Goal: Check status: Check status

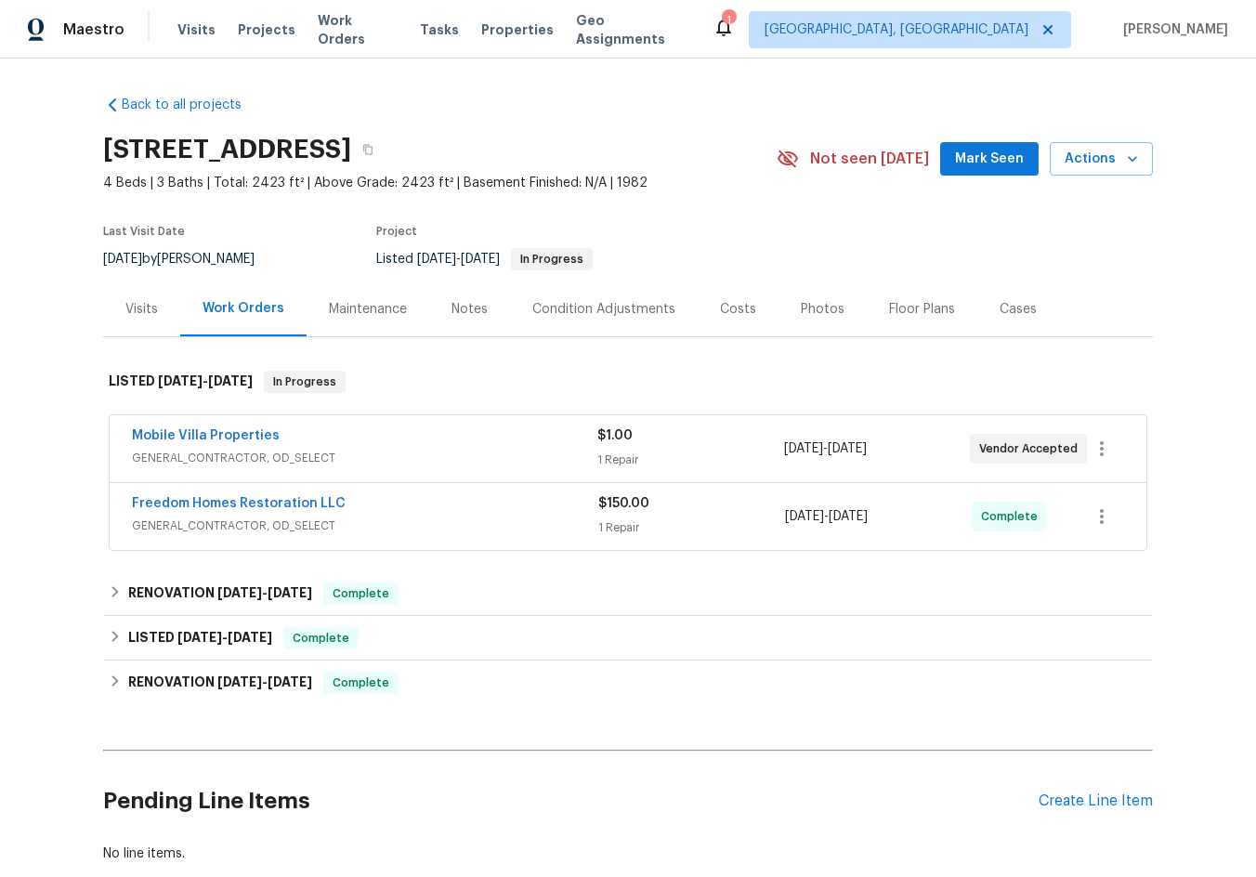
click at [451, 313] on div "Notes" at bounding box center [469, 309] width 36 height 19
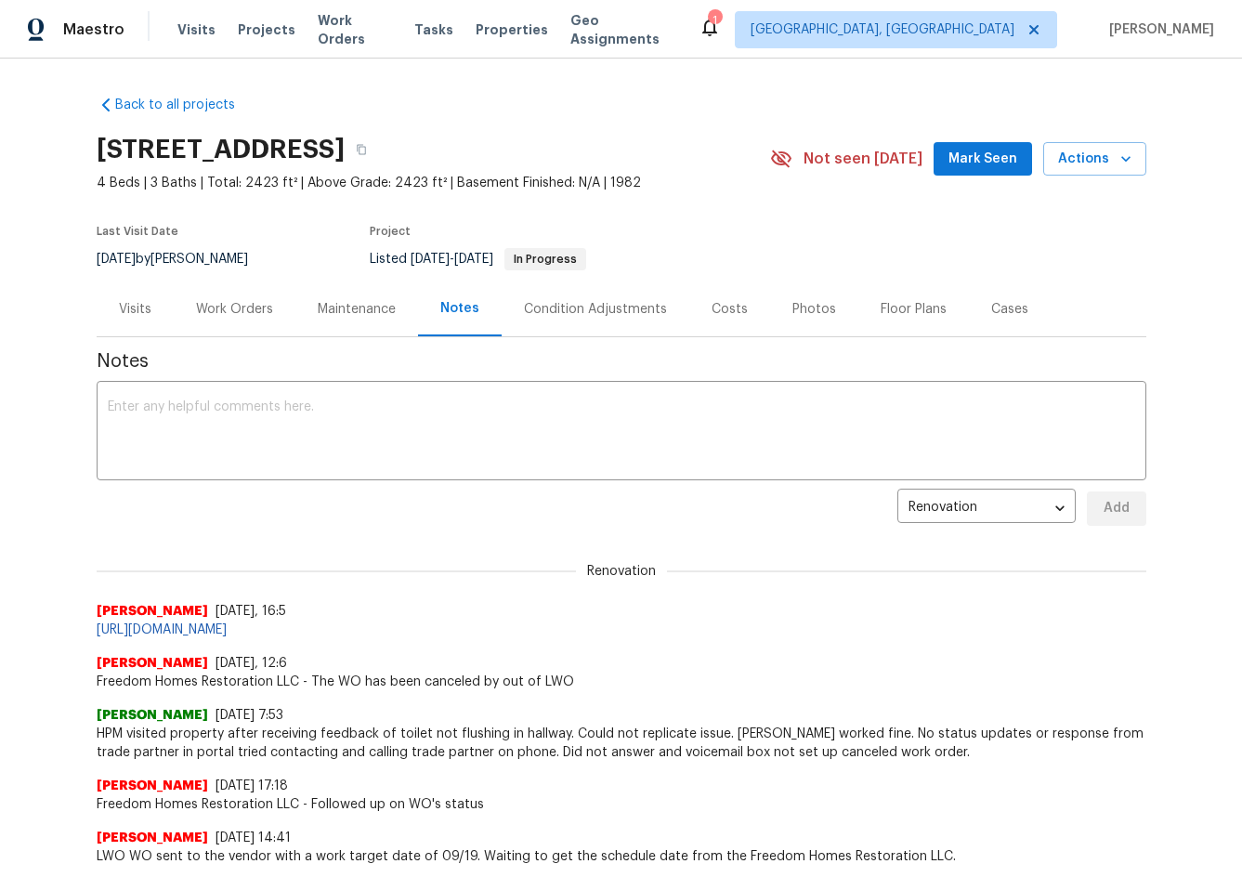
click at [355, 306] on div "Maintenance" at bounding box center [357, 309] width 78 height 19
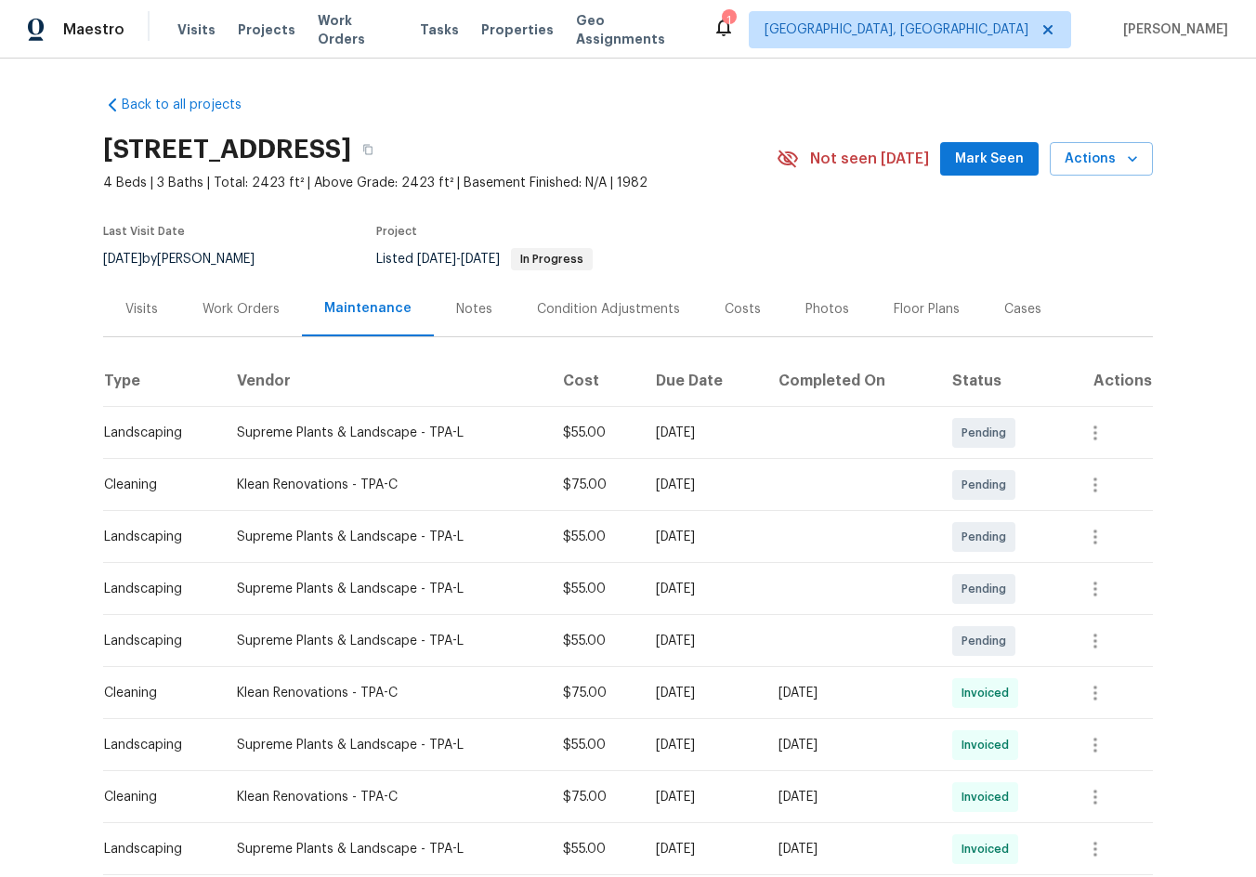
click at [130, 317] on div "Visits" at bounding box center [141, 309] width 33 height 19
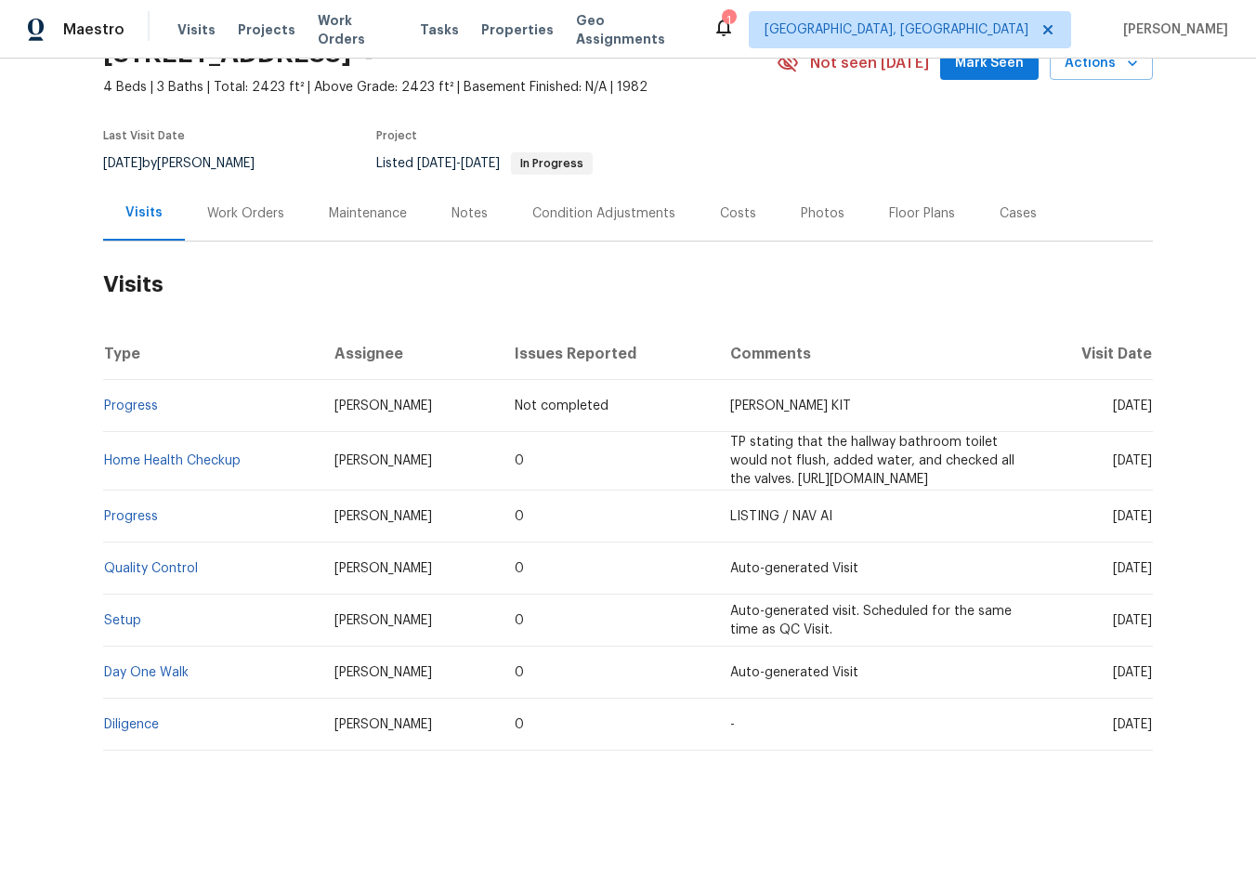
scroll to position [128, 0]
click at [115, 614] on link "Setup" at bounding box center [122, 620] width 37 height 13
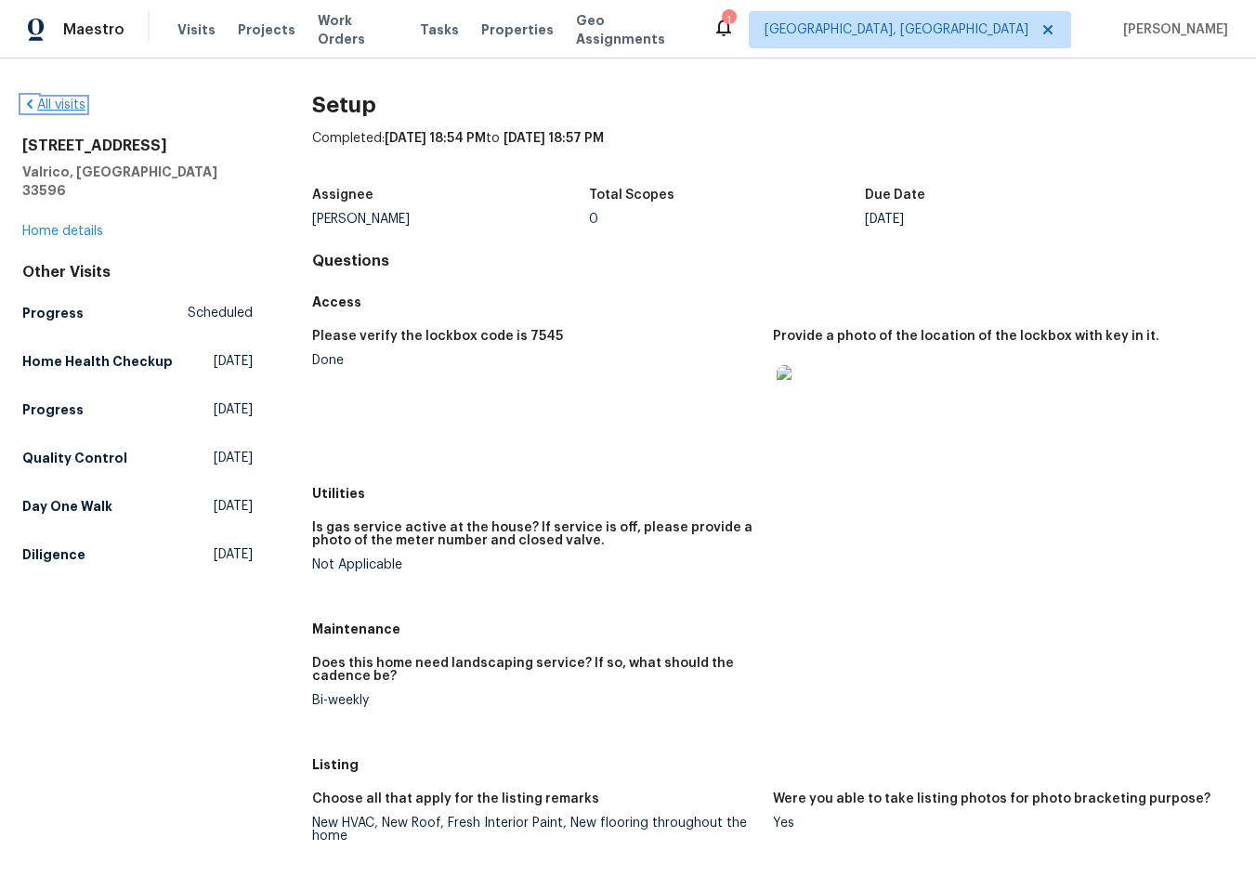
click at [68, 98] on link "All visits" at bounding box center [53, 104] width 63 height 13
